Goal: Task Accomplishment & Management: Use online tool/utility

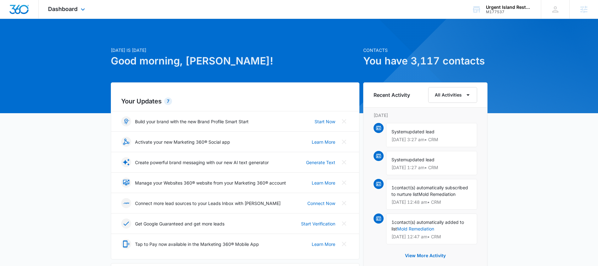
click at [74, 17] on div "Dashboard Apps Reputation Websites Forms CRM Email Social Payments POS Content …" at bounding box center [67, 9] width 57 height 19
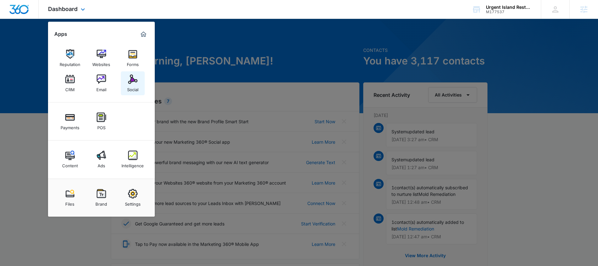
click at [127, 86] on div "Social" at bounding box center [132, 88] width 11 height 8
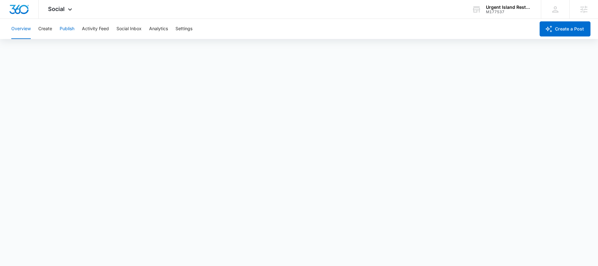
click at [64, 29] on button "Publish" at bounding box center [67, 29] width 15 height 20
click at [49, 52] on button "Schedules" at bounding box center [47, 48] width 21 height 18
click at [34, 56] on div "Calendar Schedules" at bounding box center [299, 48] width 583 height 18
click at [26, 53] on button "Calendar" at bounding box center [20, 48] width 19 height 18
click at [49, 31] on button "Create" at bounding box center [45, 29] width 14 height 20
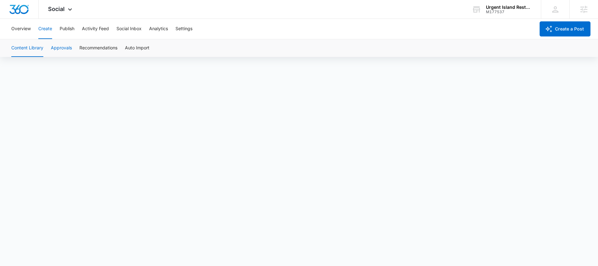
click at [63, 53] on button "Approvals" at bounding box center [61, 48] width 21 height 18
click at [44, 44] on div "Content Library Approvals Recommendations Auto Import" at bounding box center [299, 48] width 583 height 18
click at [40, 46] on button "Content Library" at bounding box center [27, 48] width 32 height 18
click at [65, 29] on button "Publish" at bounding box center [67, 29] width 15 height 20
